Goal: Information Seeking & Learning: Learn about a topic

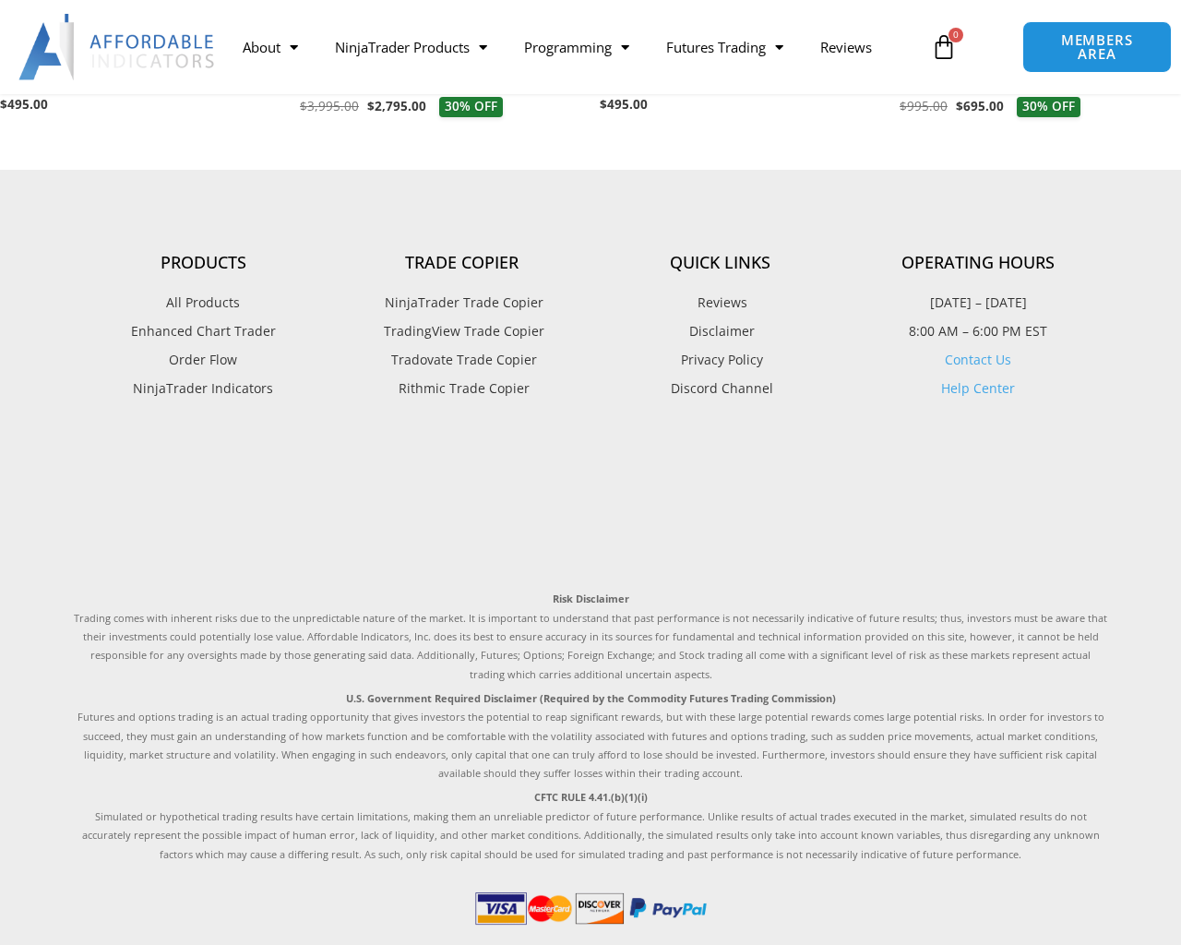
scroll to position [3257, 0]
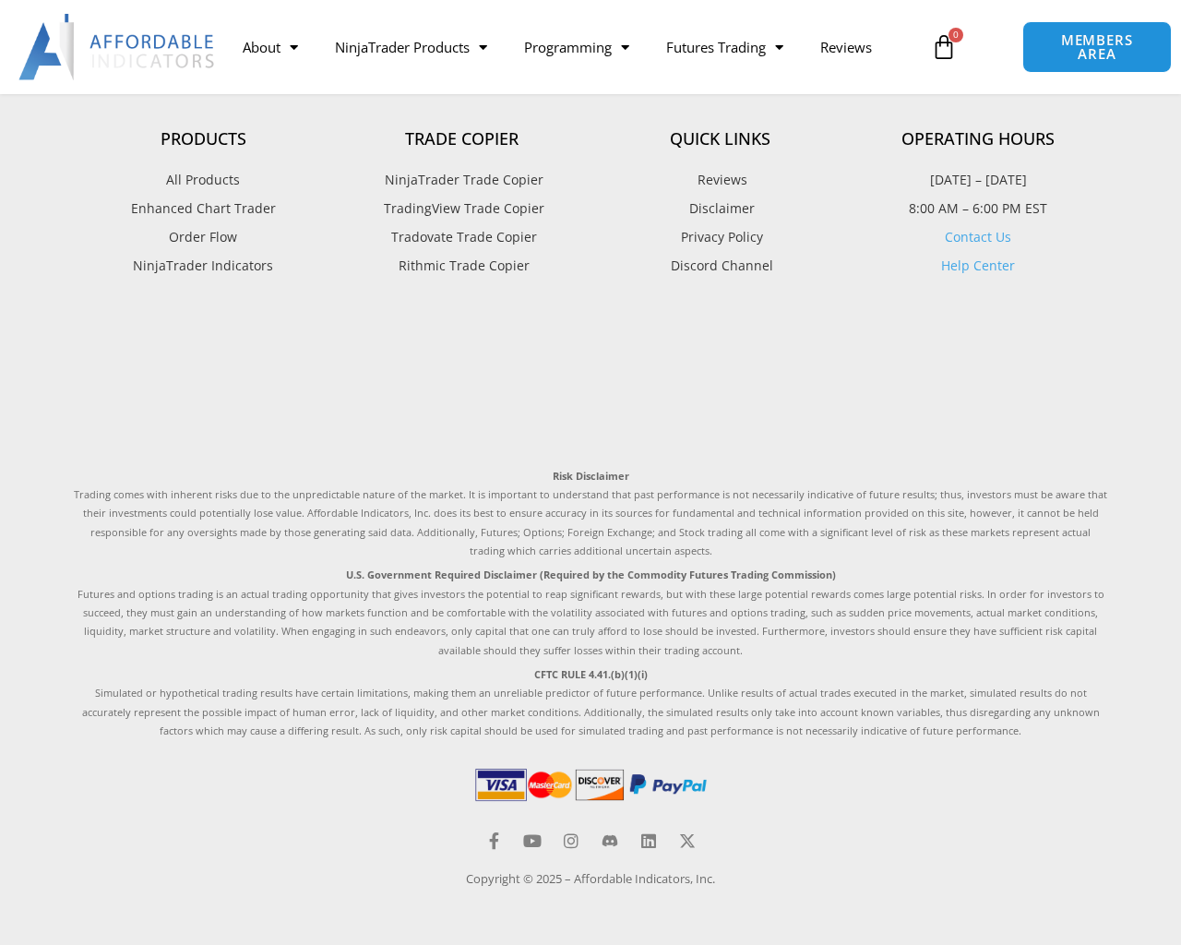
scroll to position [2967, 0]
